Goal: Find specific page/section: Find specific page/section

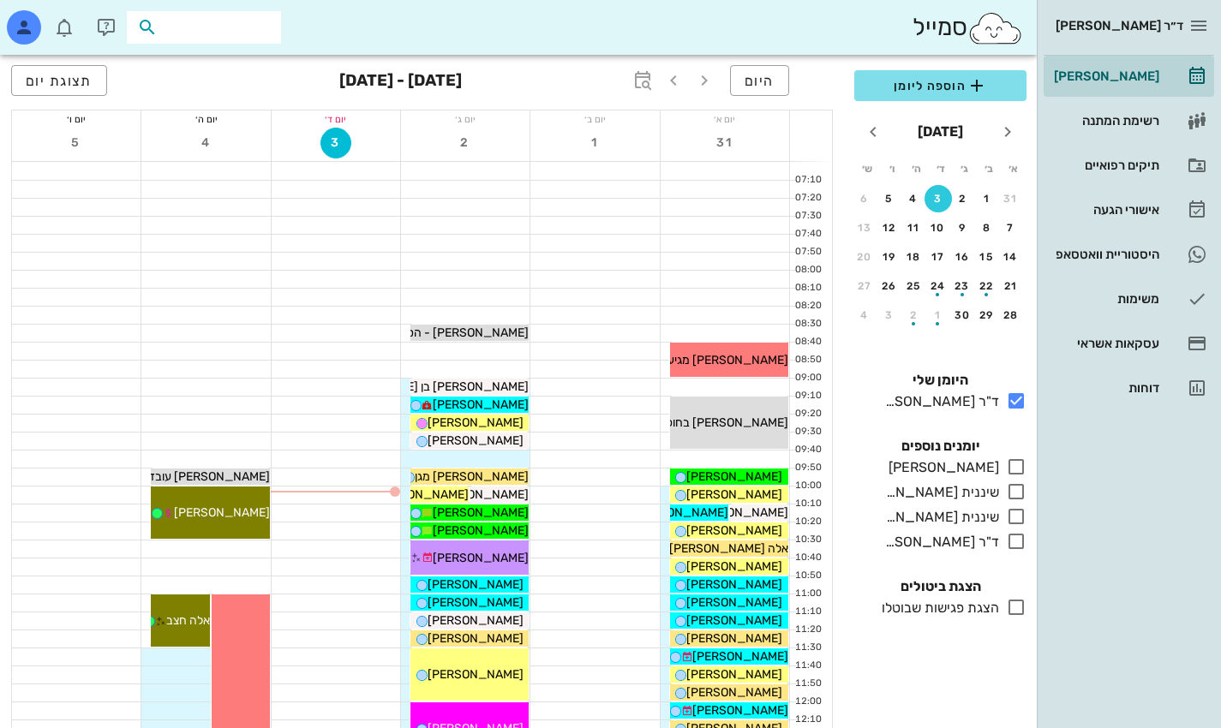
click at [250, 33] on input "text" at bounding box center [216, 27] width 110 height 22
type input "E"
type input "e"
type input "[PERSON_NAME]"
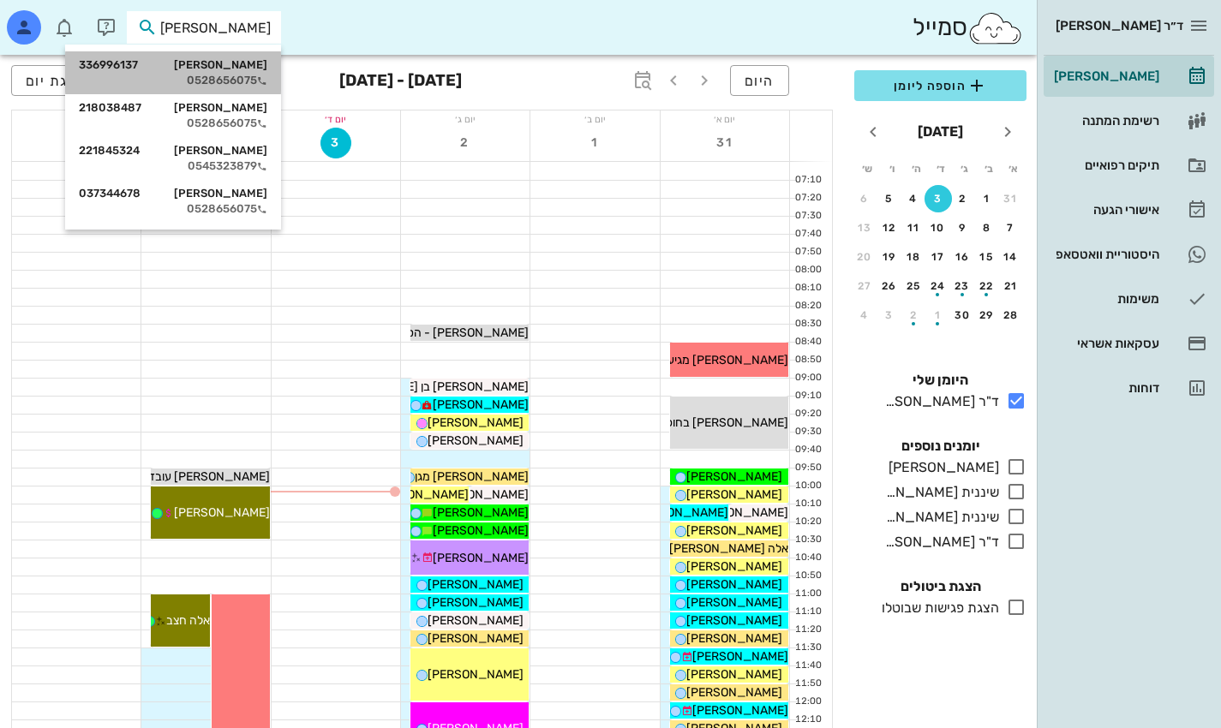
click at [197, 61] on div "איה קורין 336996137" at bounding box center [173, 65] width 189 height 14
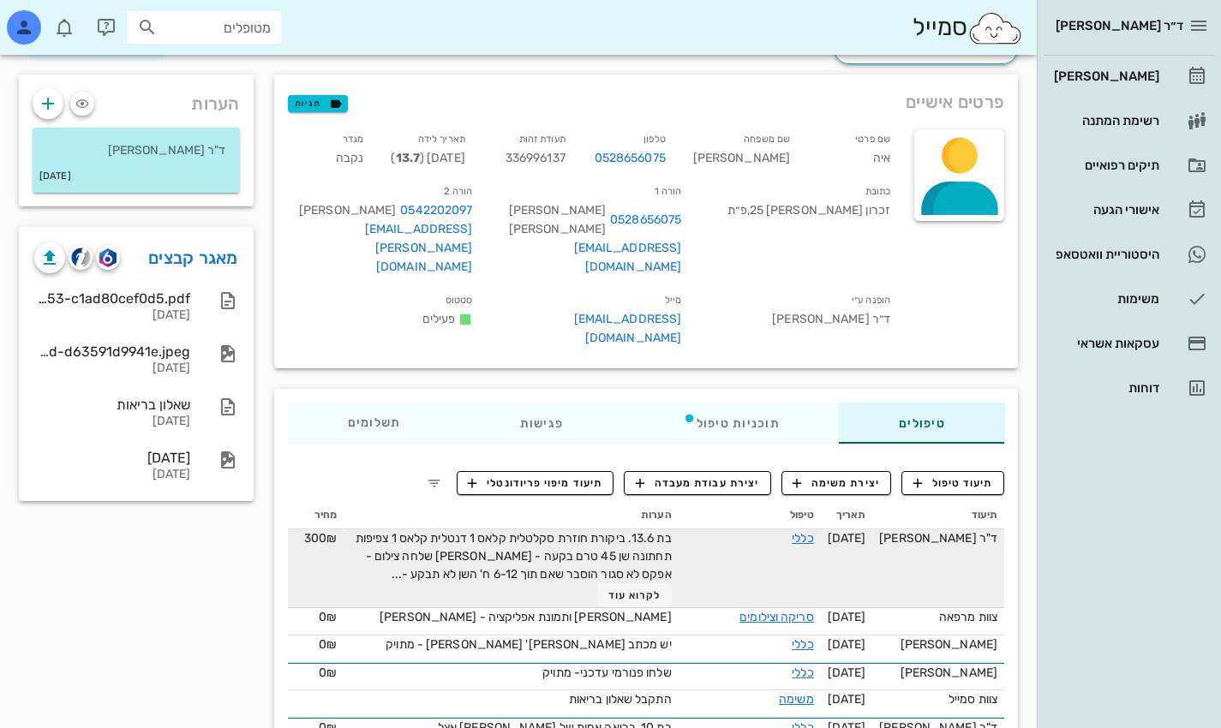
scroll to position [171, 0]
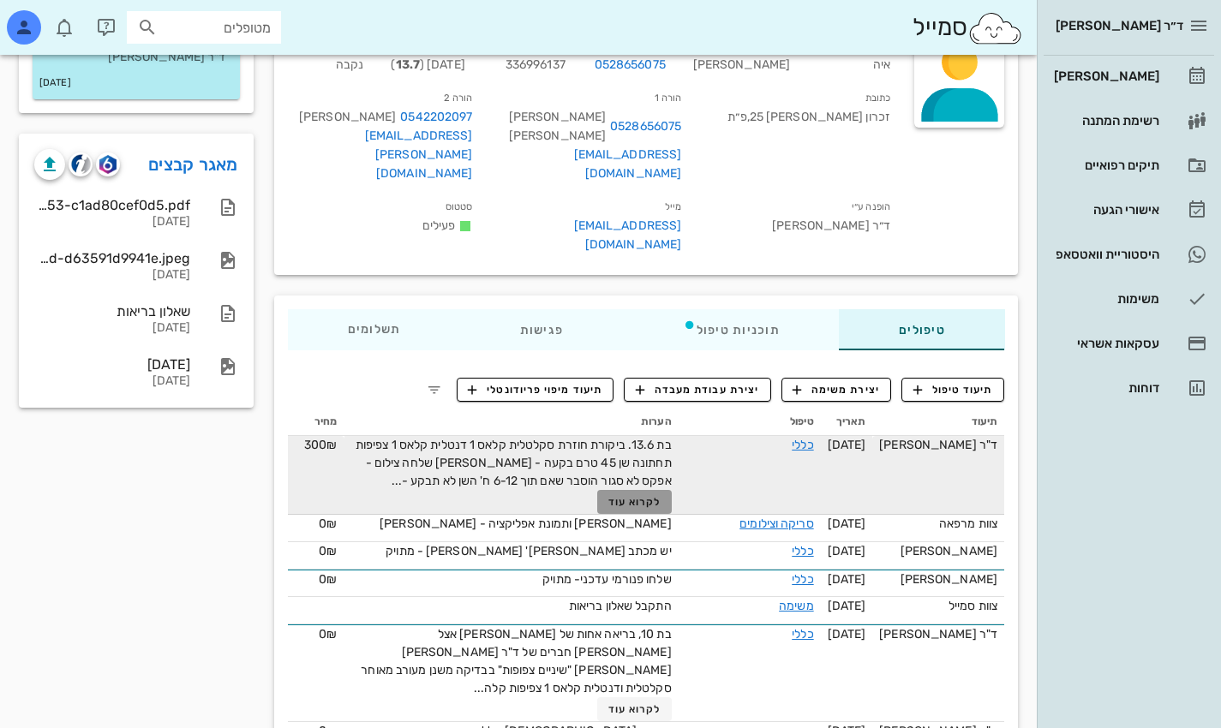
click at [658, 496] on span "לקרוא עוד" at bounding box center [634, 502] width 53 height 12
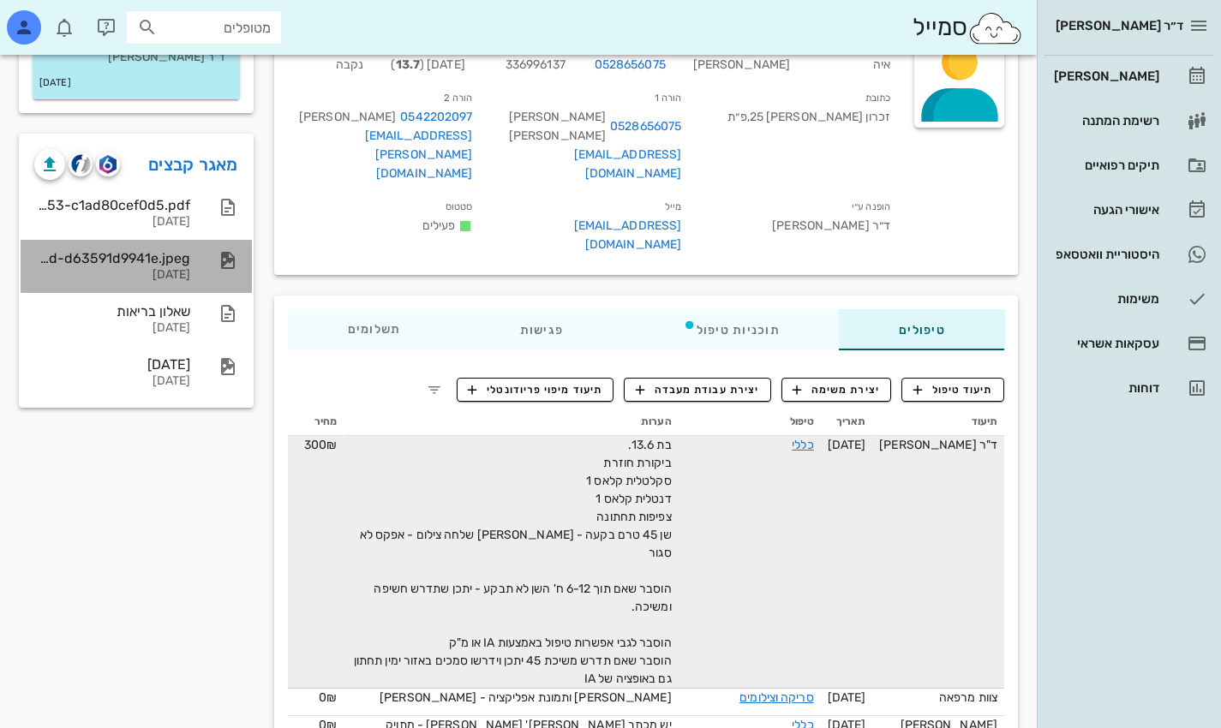
click at [157, 265] on div "45357b28-0e0e-4e46-ae8d-d63591d9941e.jpeg" at bounding box center [112, 258] width 156 height 16
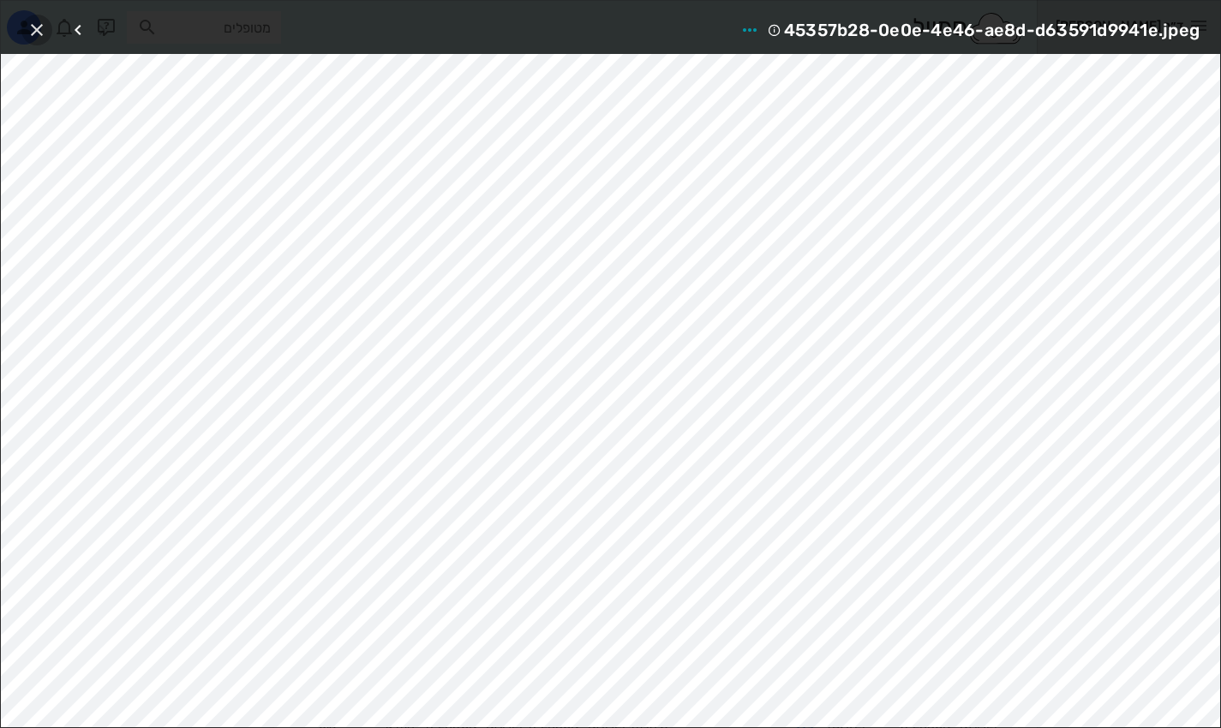
click at [37, 27] on icon "button" at bounding box center [37, 30] width 21 height 21
